Goal: Task Accomplishment & Management: Manage account settings

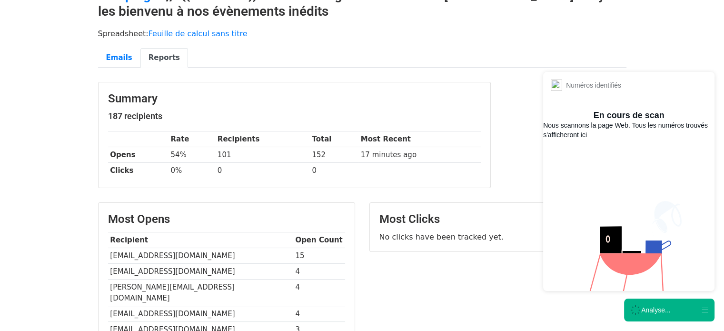
scroll to position [58, 0]
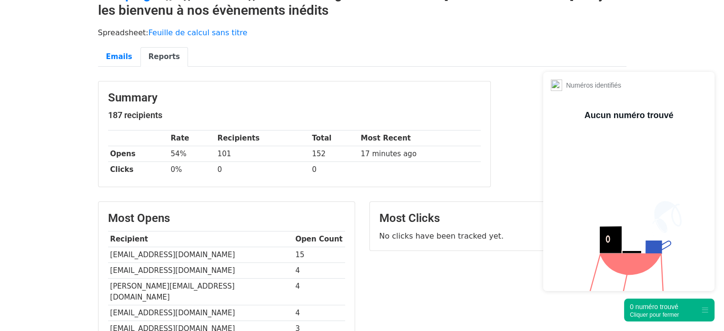
click at [661, 308] on div "0 numéro trouvé" at bounding box center [653, 307] width 49 height 10
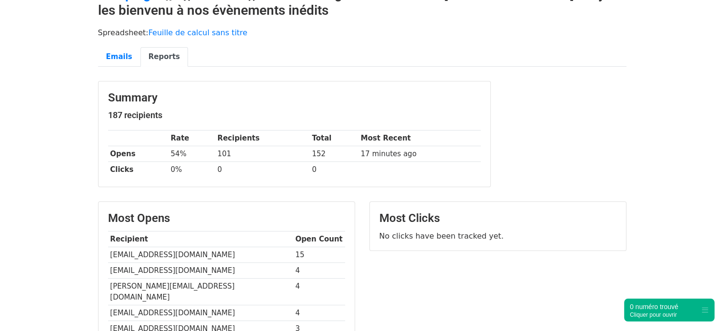
scroll to position [0, 0]
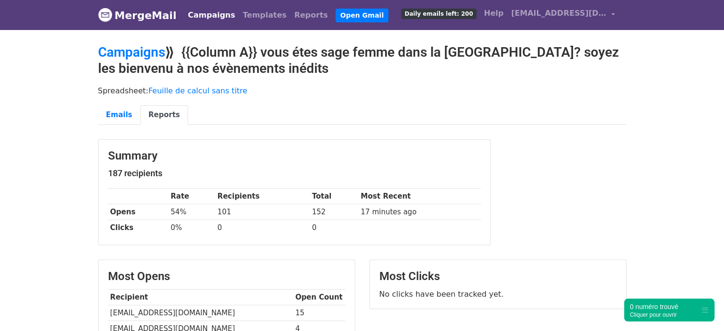
click at [184, 15] on link "Campaigns" at bounding box center [211, 15] width 55 height 19
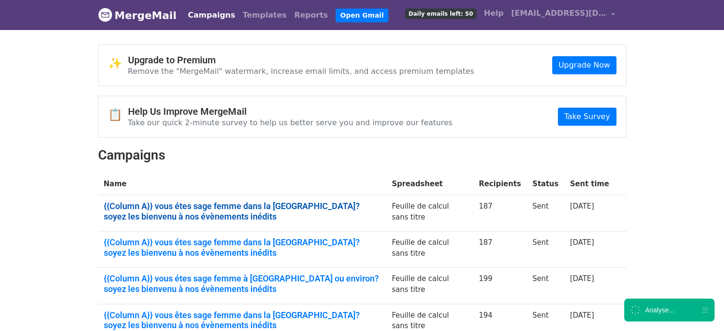
click at [225, 203] on link "{{Column A}} vous étes sage femme dans la région parisienne? soyez les bienvenu…" at bounding box center [242, 211] width 277 height 20
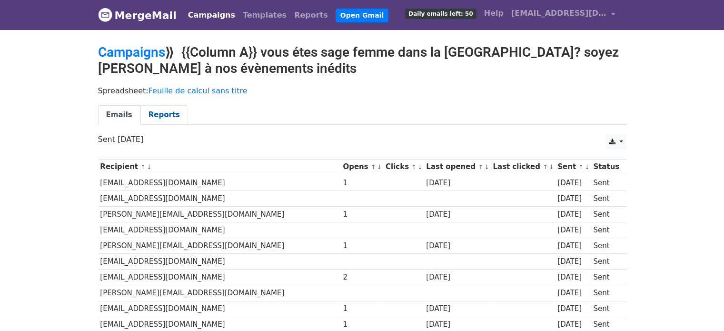
click at [156, 119] on link "Reports" at bounding box center [164, 115] width 48 height 20
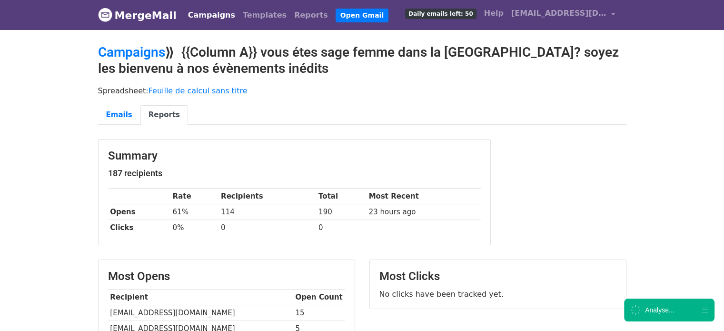
click at [214, 20] on link "Campaigns" at bounding box center [211, 15] width 55 height 19
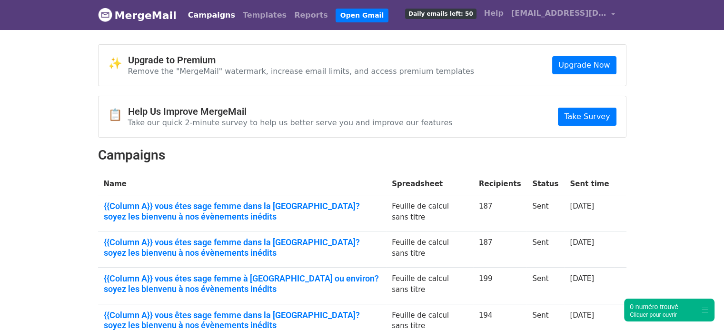
click at [137, 248] on link "{{Column A}} vous étes sage femme dans la région parisienne? soyez les bienvenu…" at bounding box center [242, 247] width 277 height 20
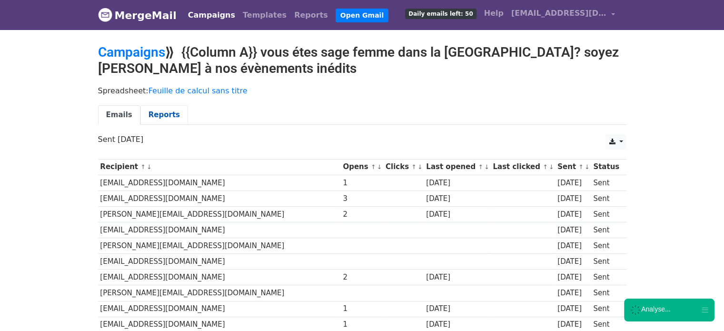
click at [165, 112] on link "Reports" at bounding box center [164, 115] width 48 height 20
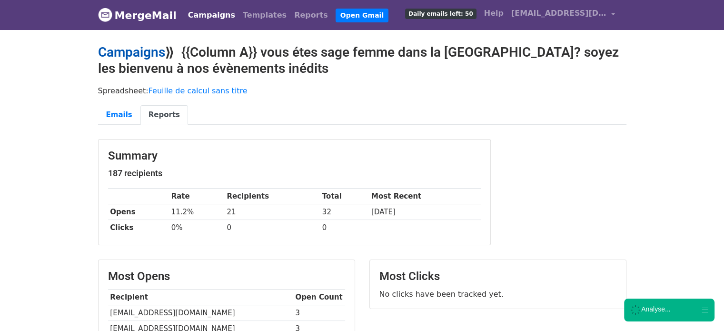
click at [141, 47] on link "Campaigns" at bounding box center [131, 52] width 67 height 16
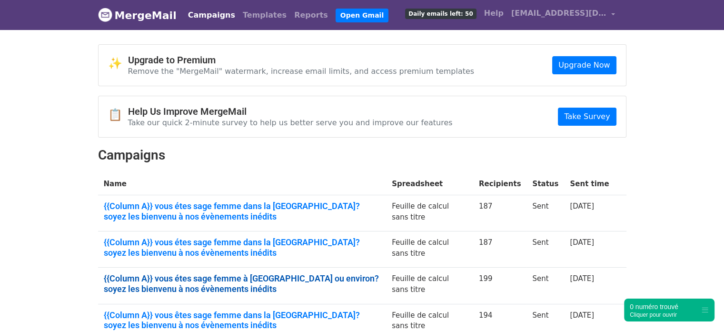
click at [260, 275] on link "{{Column A}} vous étes sage femme à marseille ou environ? soyez les bienvenu à …" at bounding box center [242, 283] width 277 height 20
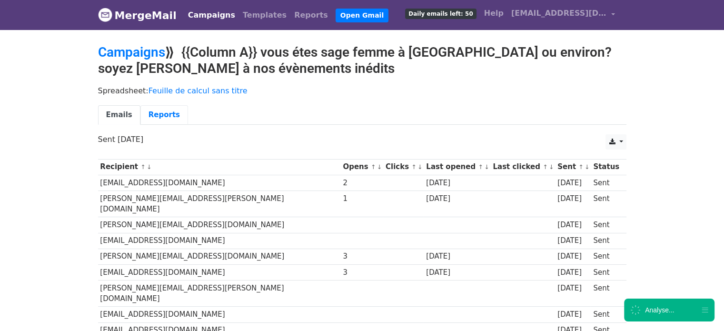
click at [149, 123] on link "Reports" at bounding box center [164, 115] width 48 height 20
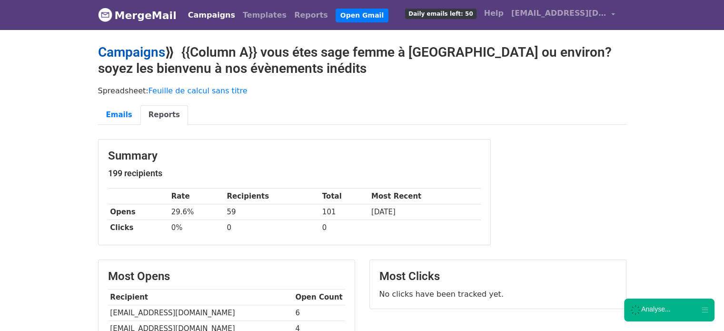
click at [141, 51] on link "Campaigns" at bounding box center [131, 52] width 67 height 16
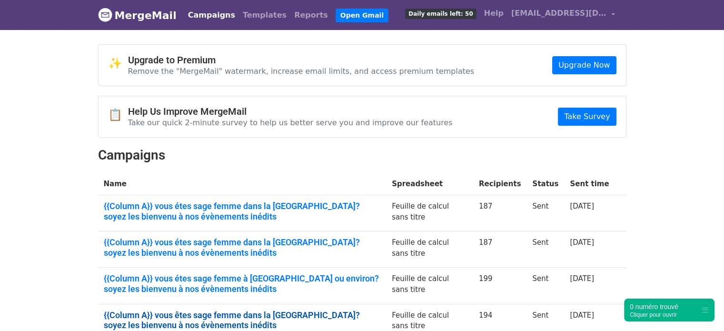
click at [231, 313] on link "{{Column A}} vous êtes sage femme dans la région parisienne? soyez les bienvenu…" at bounding box center [242, 320] width 277 height 20
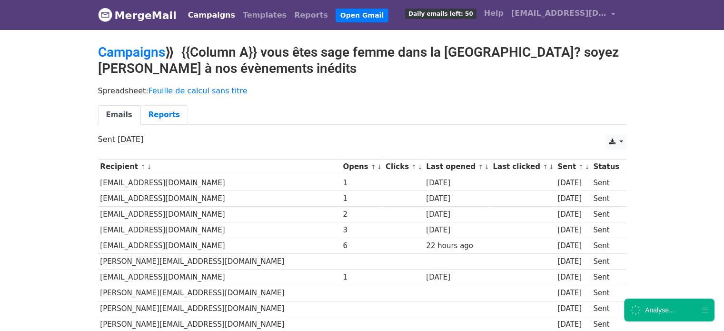
click at [158, 112] on link "Reports" at bounding box center [164, 115] width 48 height 20
